Goal: Task Accomplishment & Management: Use online tool/utility

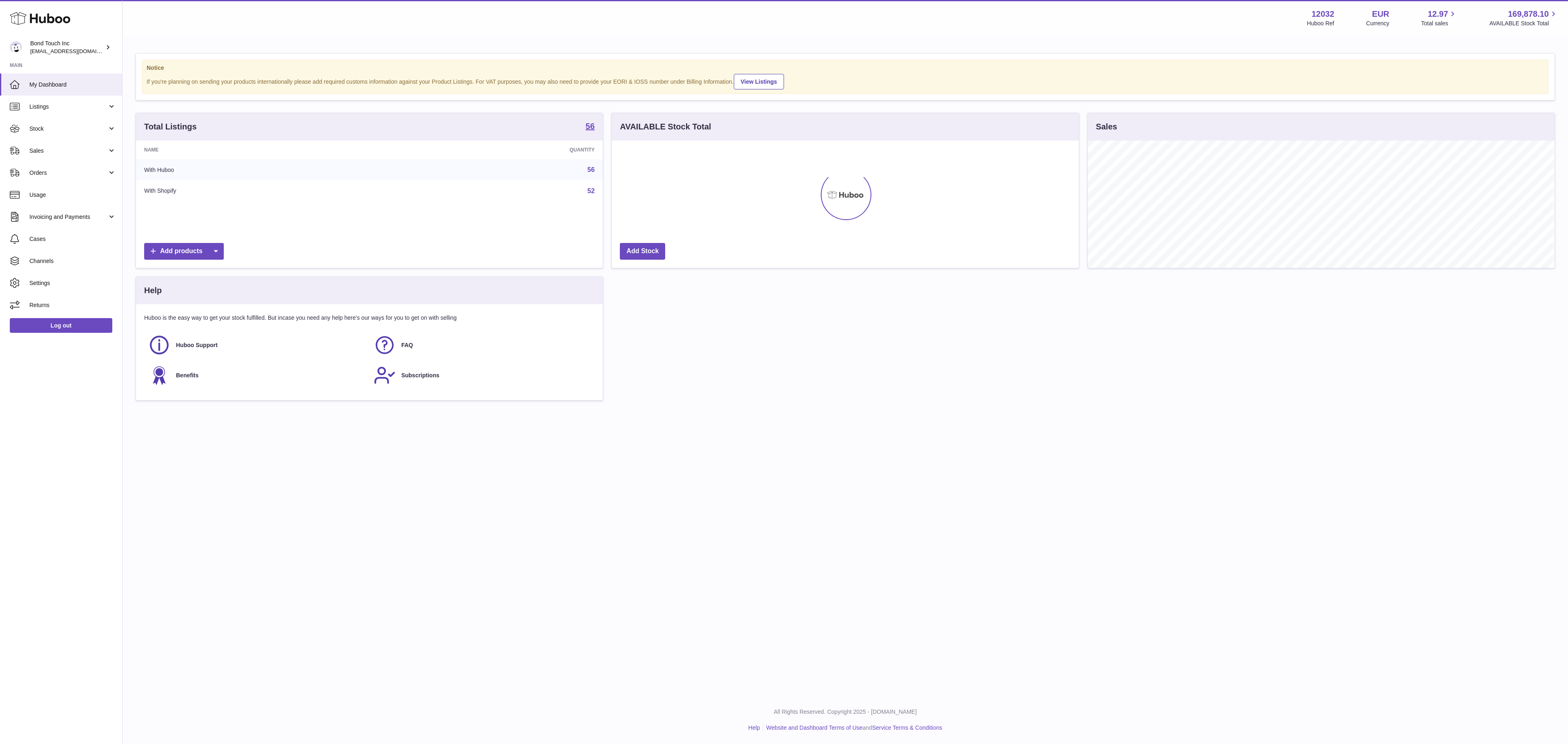
scroll to position [128, 465]
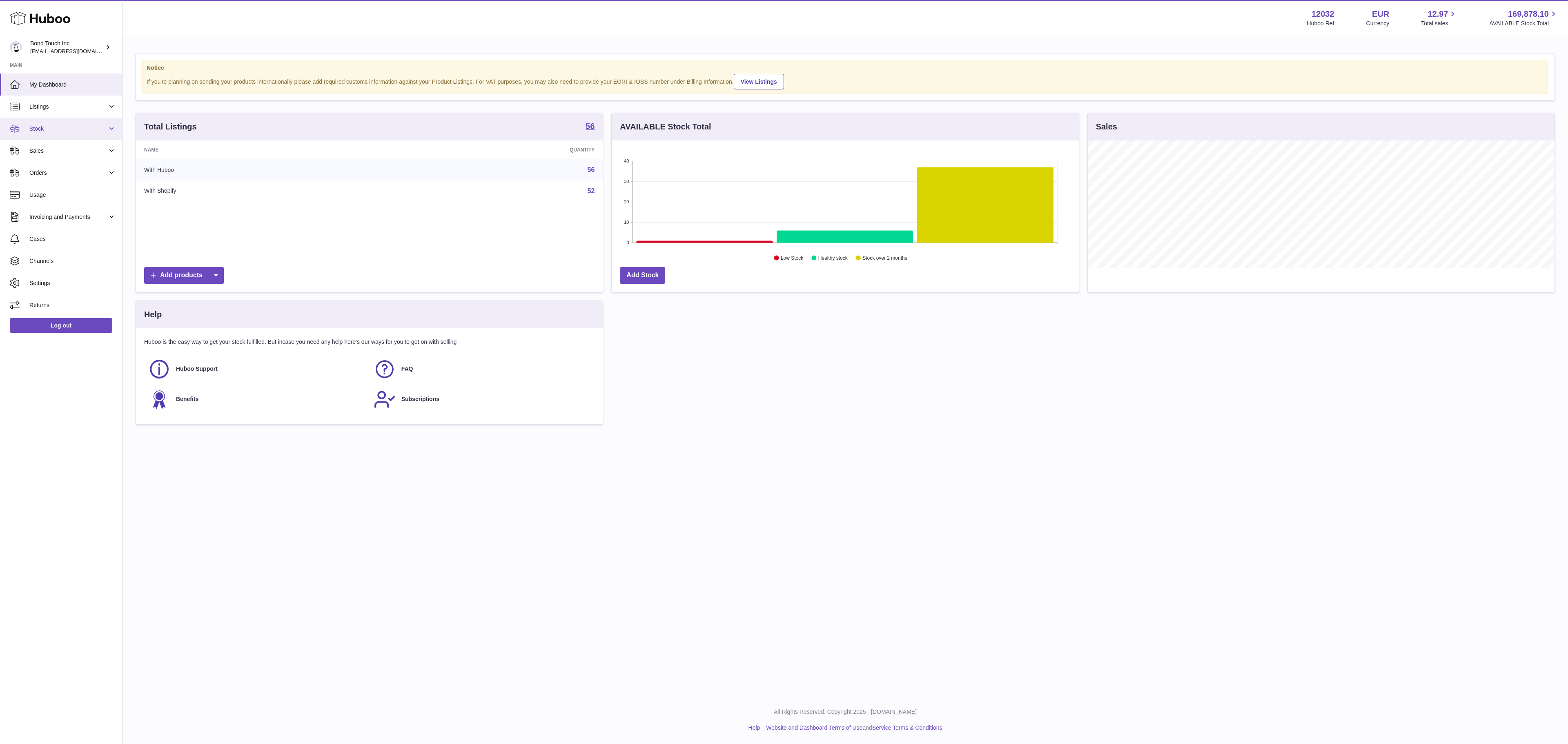
click at [65, 129] on span "Stock" at bounding box center [68, 129] width 78 height 8
click at [57, 149] on span "Stock" at bounding box center [73, 149] width 87 height 8
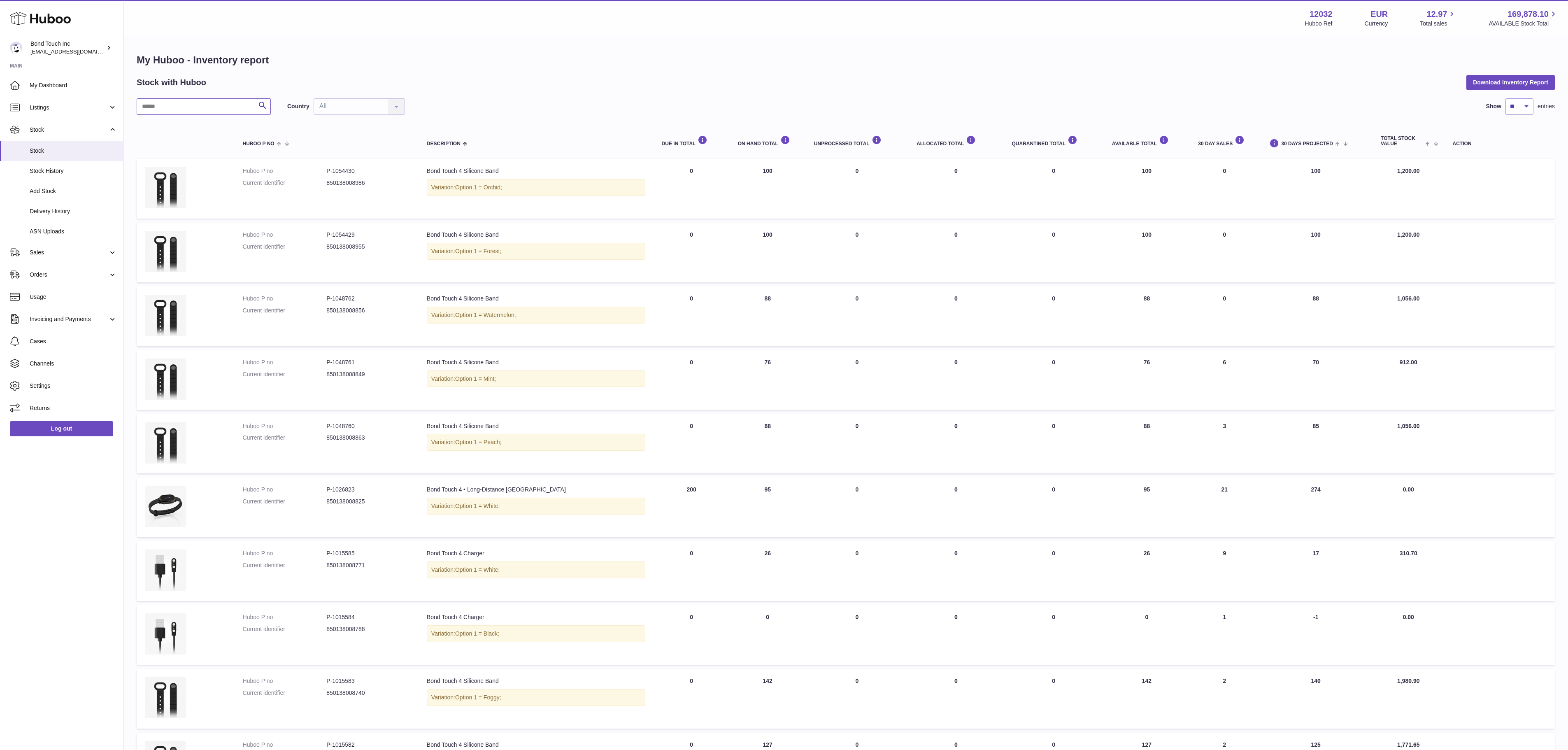
click at [193, 107] on input "text" at bounding box center [204, 106] width 134 height 16
type input "*"
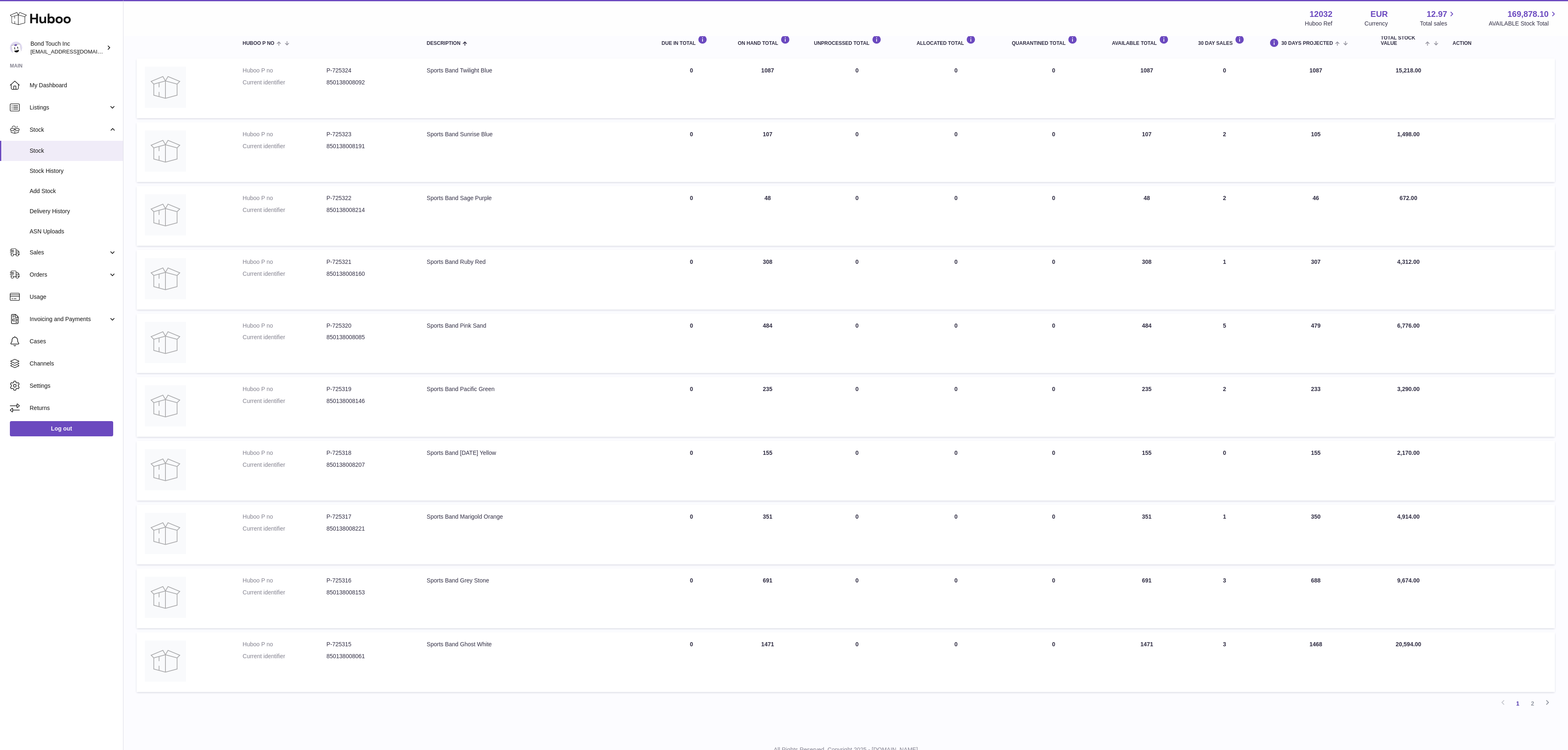
scroll to position [132, 0]
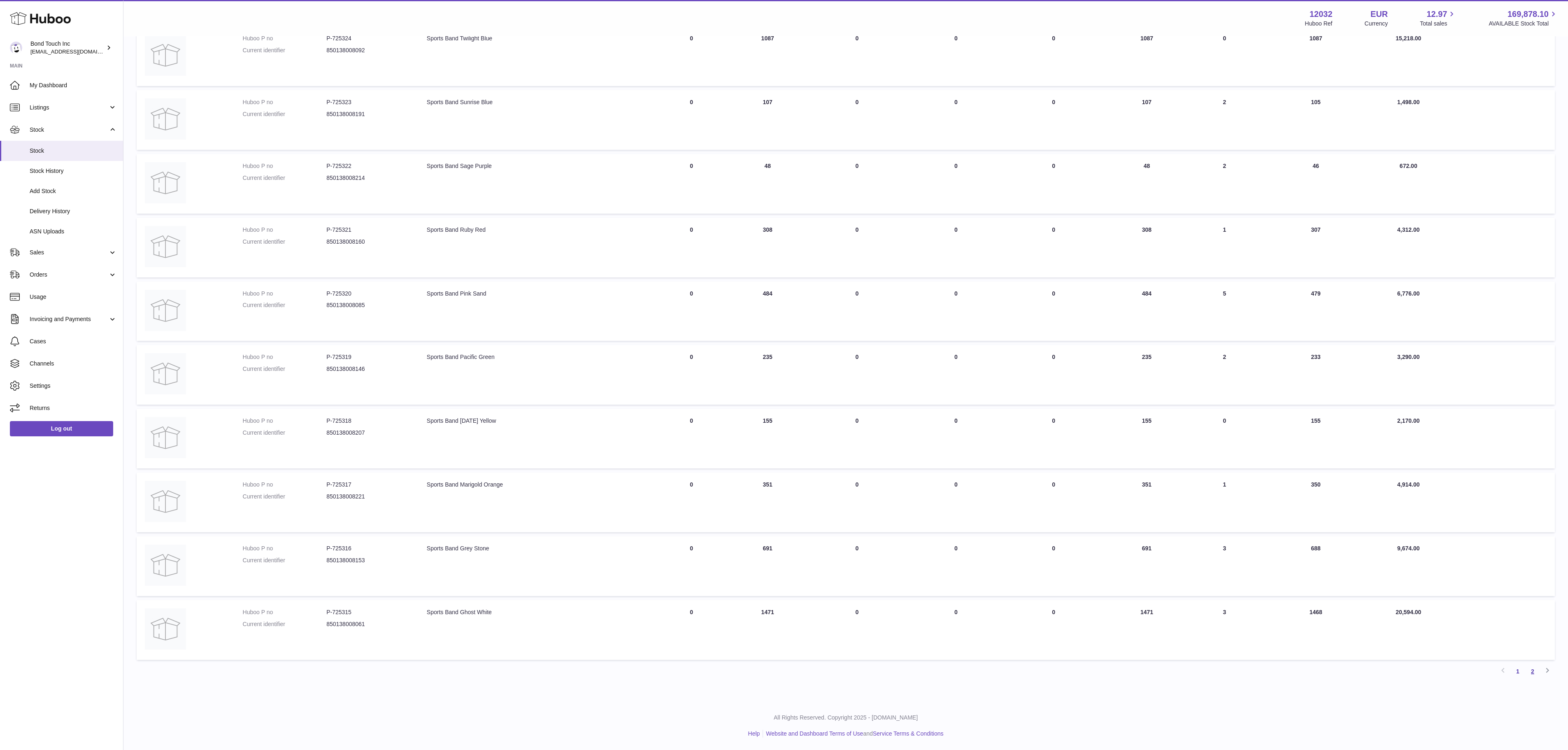
type input "******"
click at [1534, 675] on link "2" at bounding box center [1532, 671] width 15 height 15
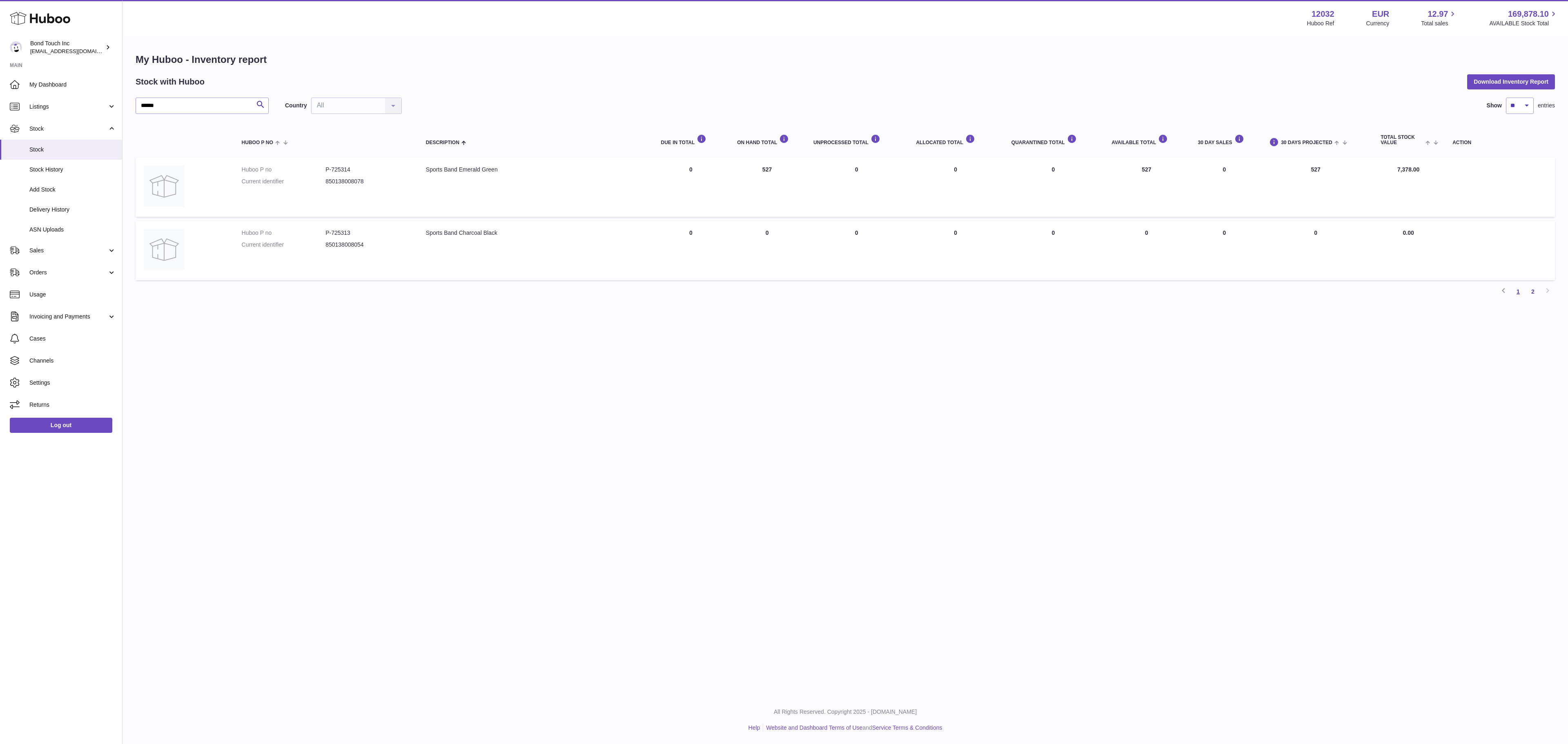
click at [1516, 289] on link "1" at bounding box center [1517, 292] width 15 height 15
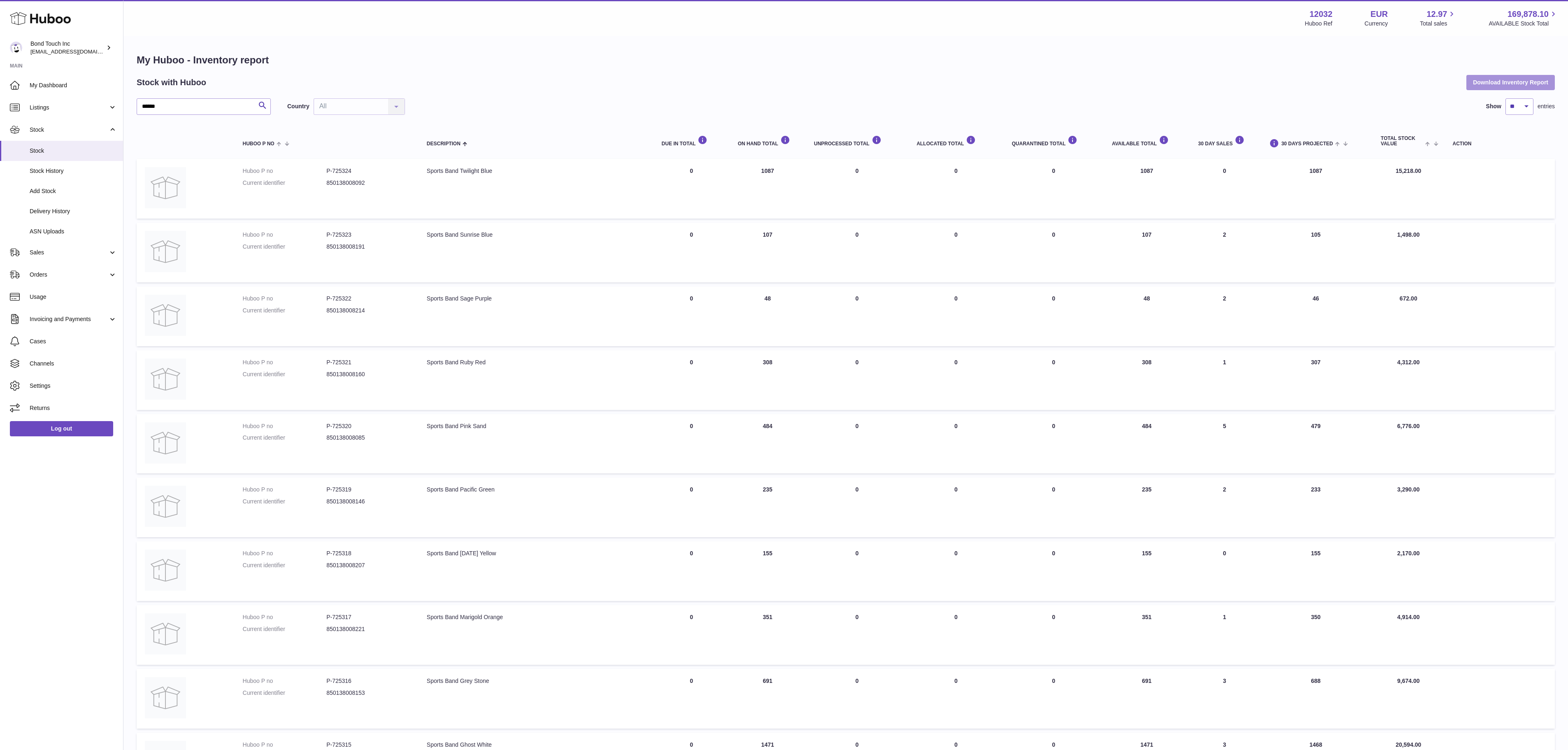
click at [1501, 85] on button "Download Inventory Report" at bounding box center [1510, 82] width 88 height 15
click at [37, 341] on span "Cases" at bounding box center [73, 341] width 88 height 8
